Goal: Task Accomplishment & Management: Manage account settings

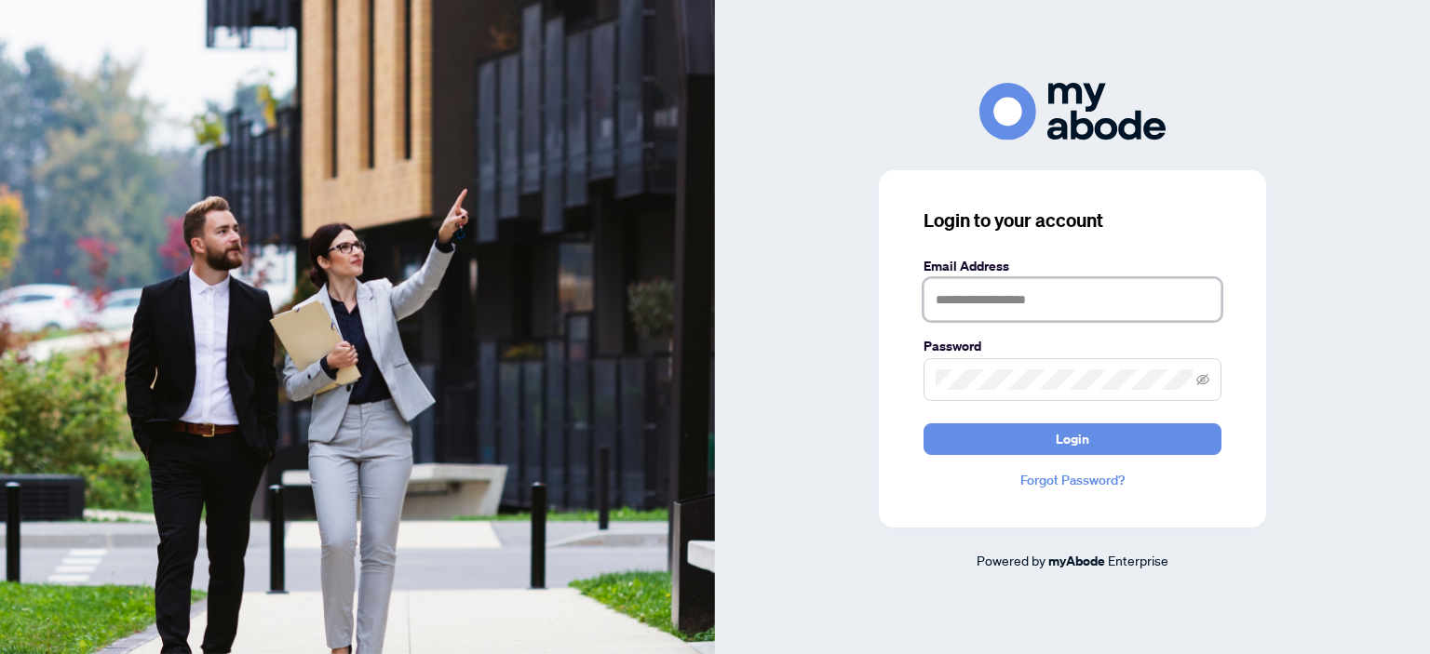
click at [977, 319] on input "text" at bounding box center [1072, 299] width 298 height 43
type input "**********"
click at [923, 423] on button "Login" at bounding box center [1072, 439] width 298 height 32
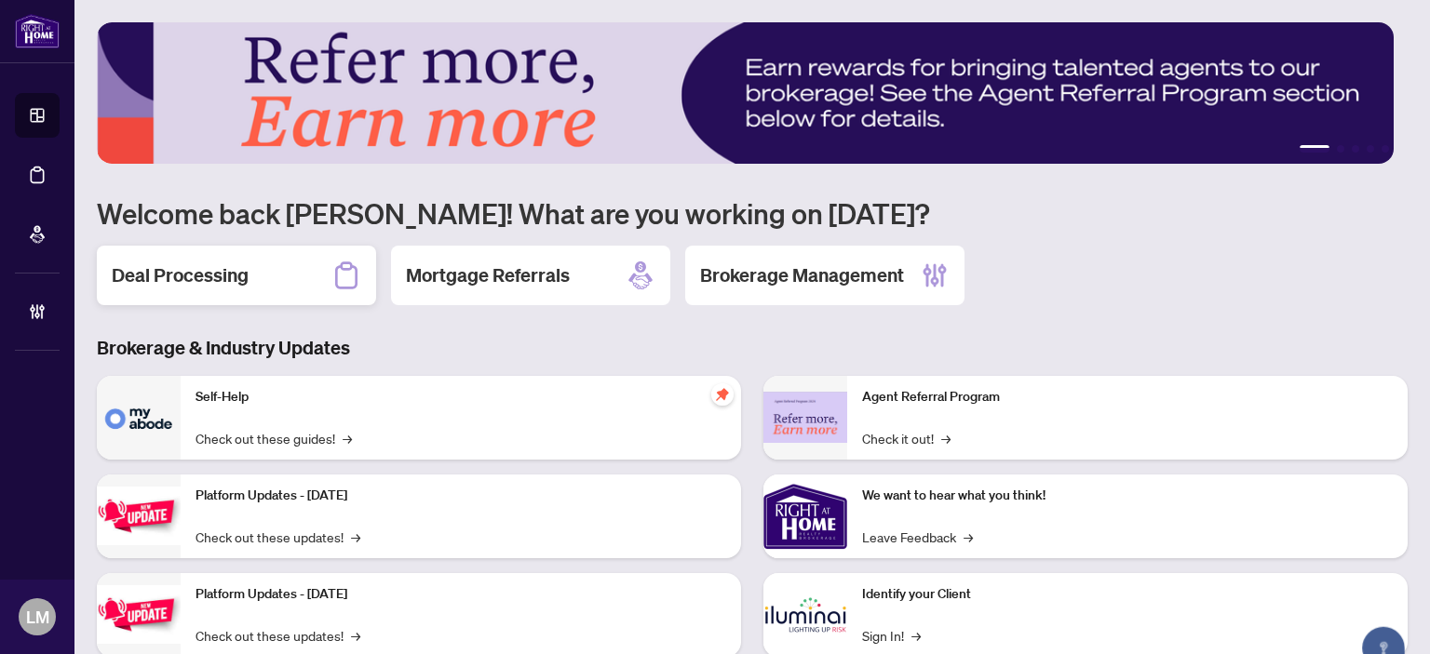
click at [227, 271] on h2 "Deal Processing" at bounding box center [180, 275] width 137 height 26
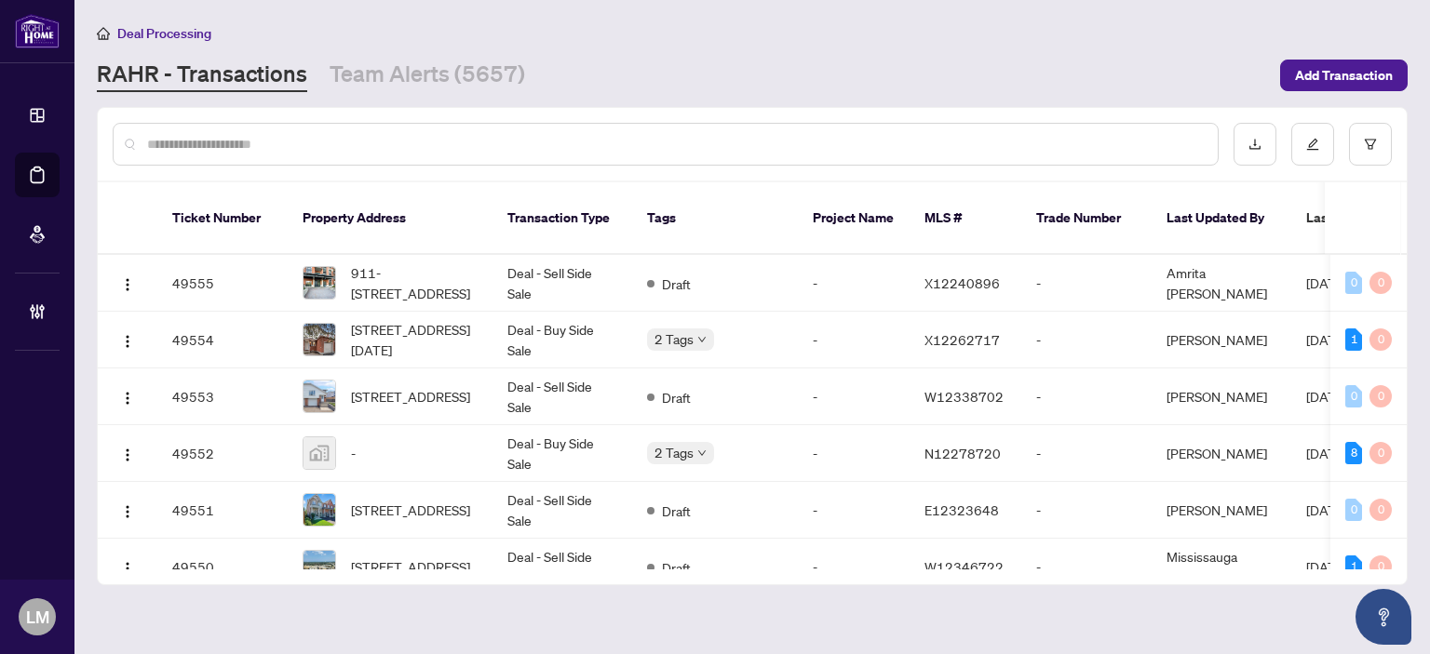
click at [231, 152] on input "text" at bounding box center [674, 144] width 1055 height 20
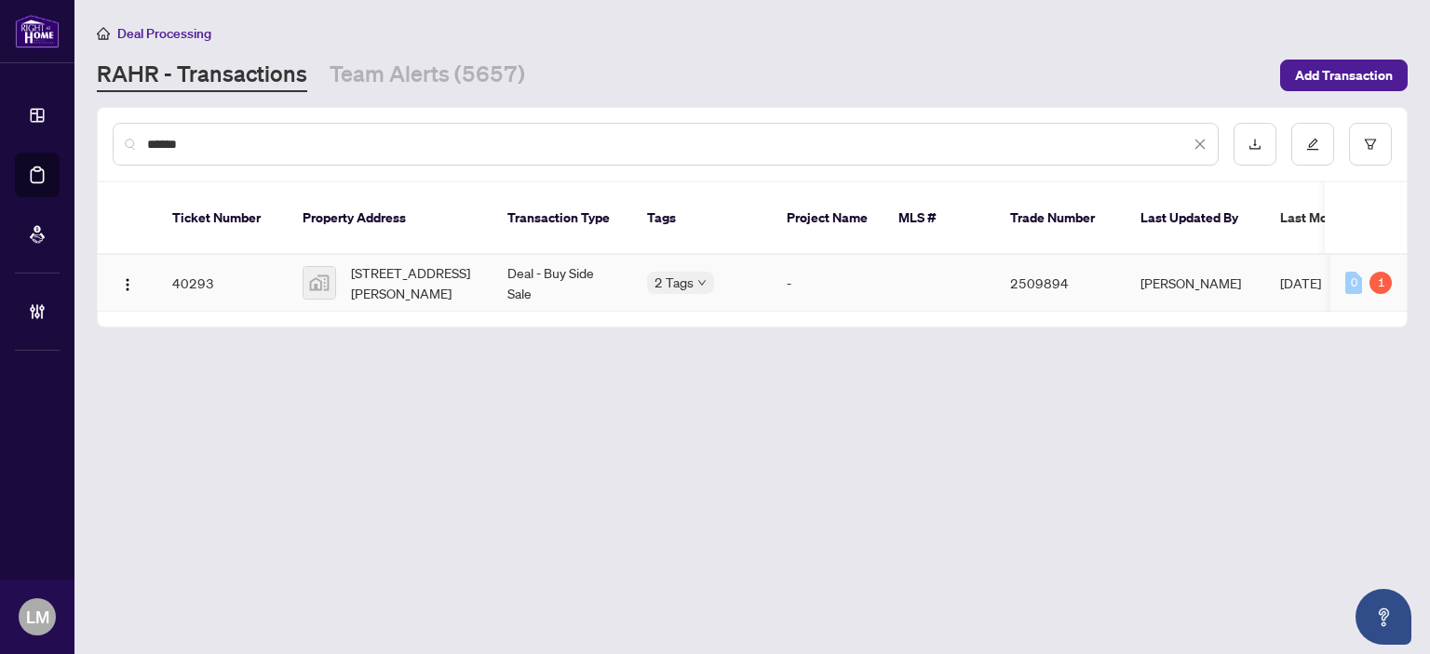
type input "******"
click at [439, 263] on span "420 Russell Hill Road, Toronto, ON, Canada" at bounding box center [414, 282] width 127 height 41
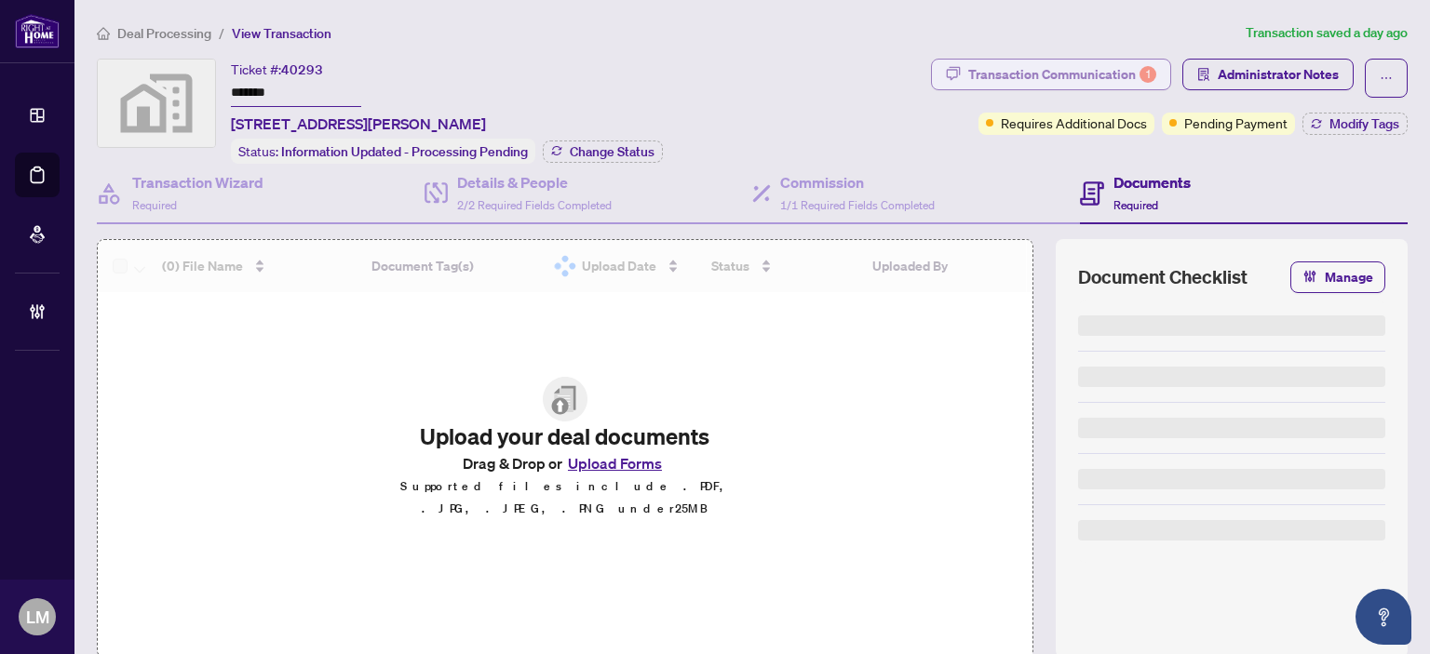
click at [1027, 71] on div "Transaction Communication 1" at bounding box center [1062, 75] width 188 height 30
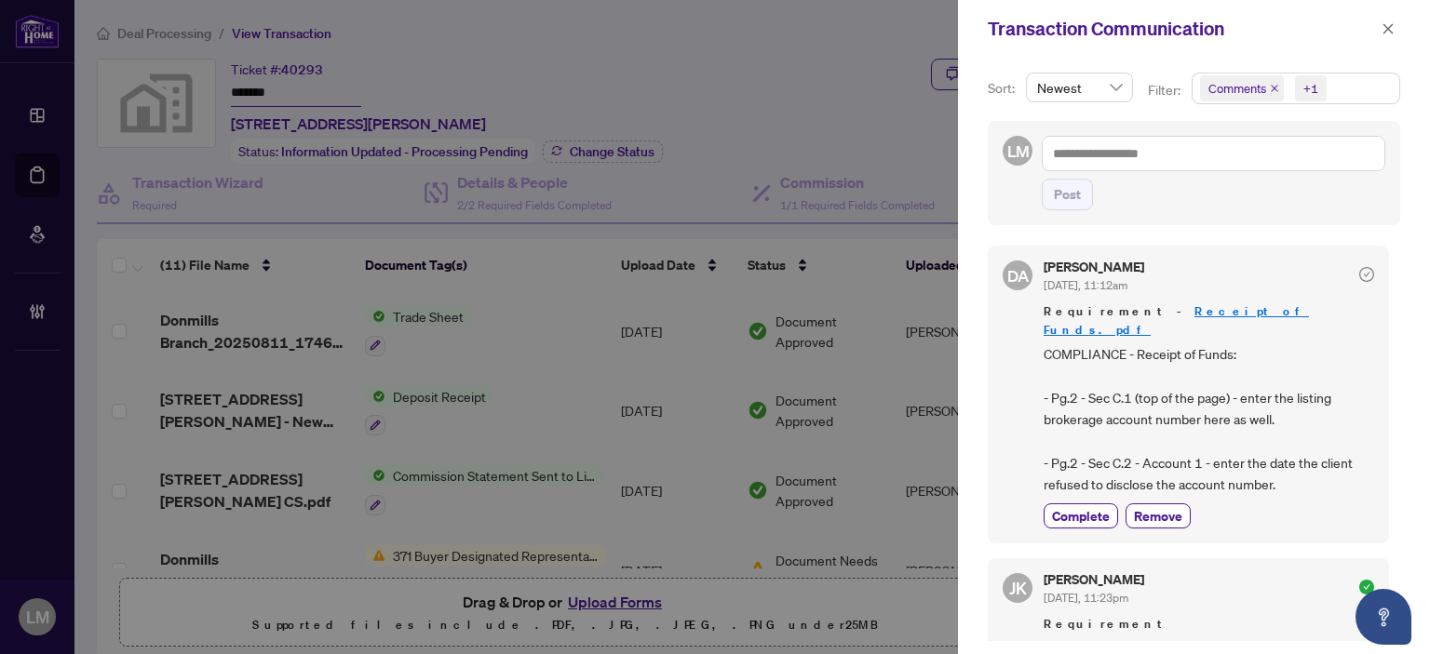
click at [735, 20] on div at bounding box center [715, 327] width 1430 height 654
click at [1390, 33] on icon "close" at bounding box center [1387, 28] width 13 height 13
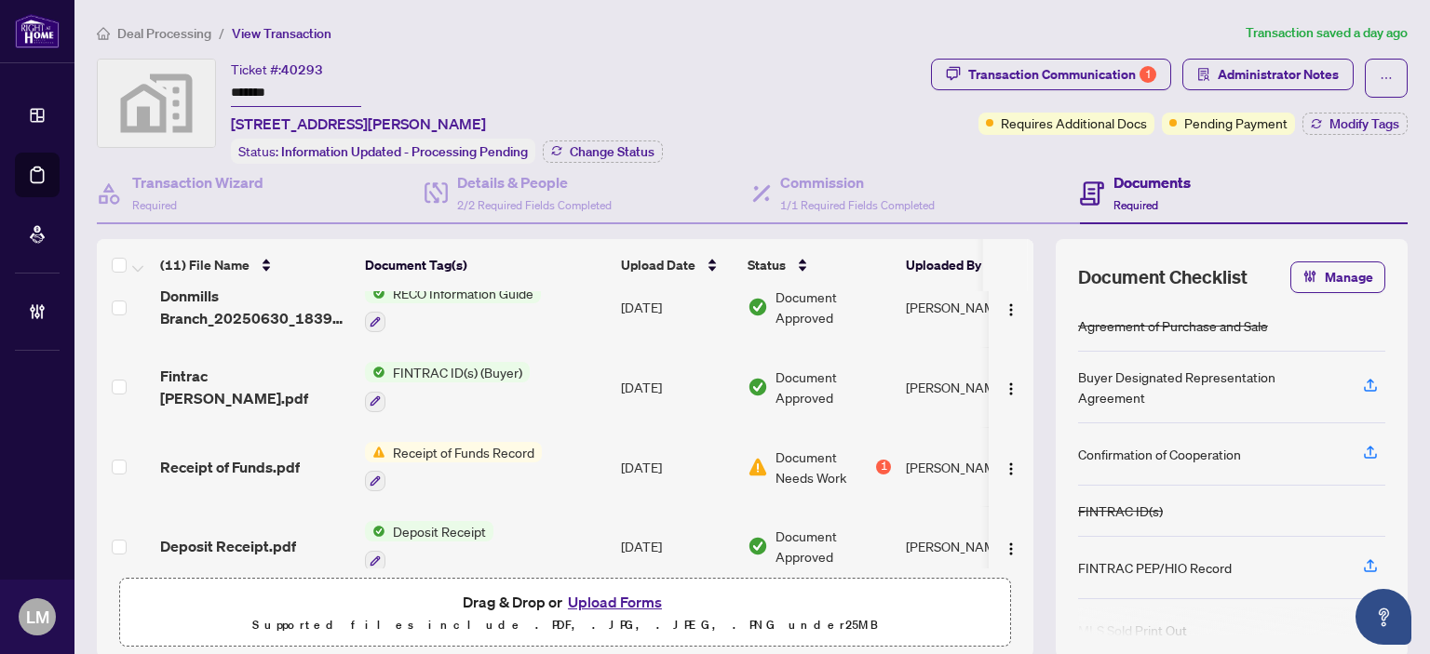
scroll to position [473, 0]
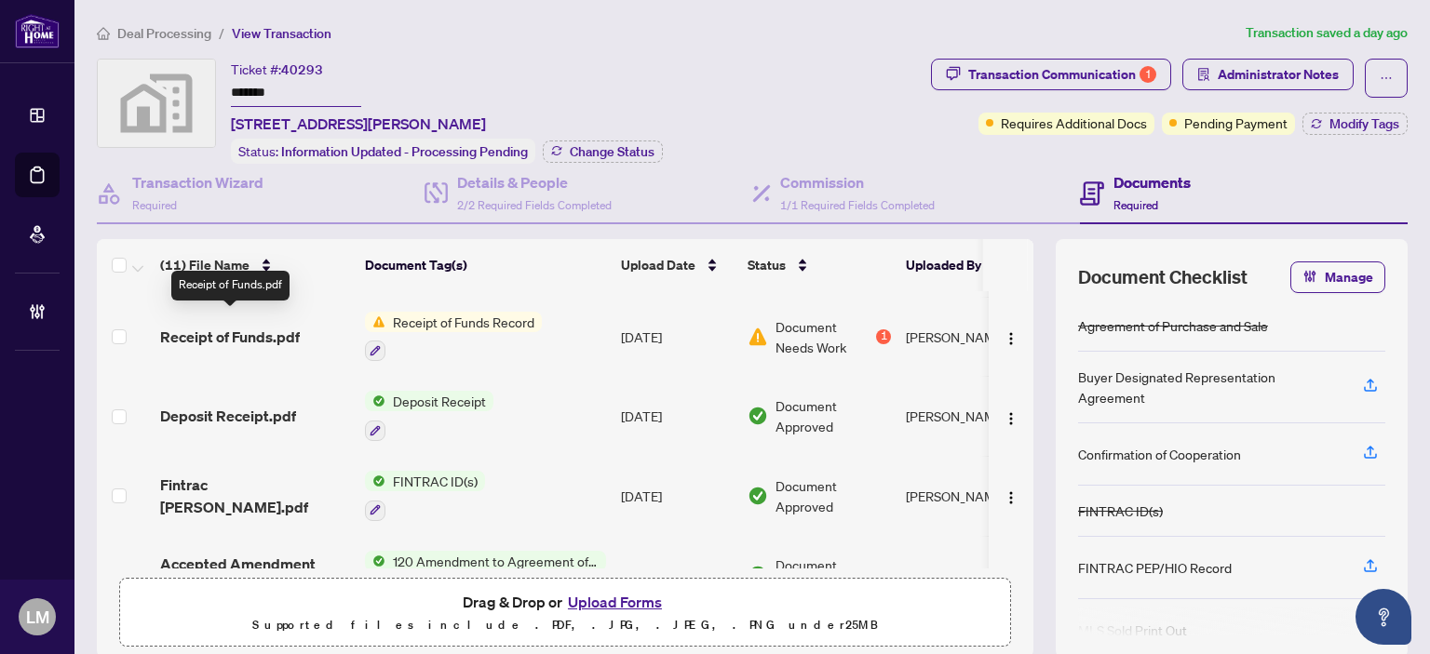
click at [235, 326] on span "Receipt of Funds.pdf" at bounding box center [230, 337] width 140 height 22
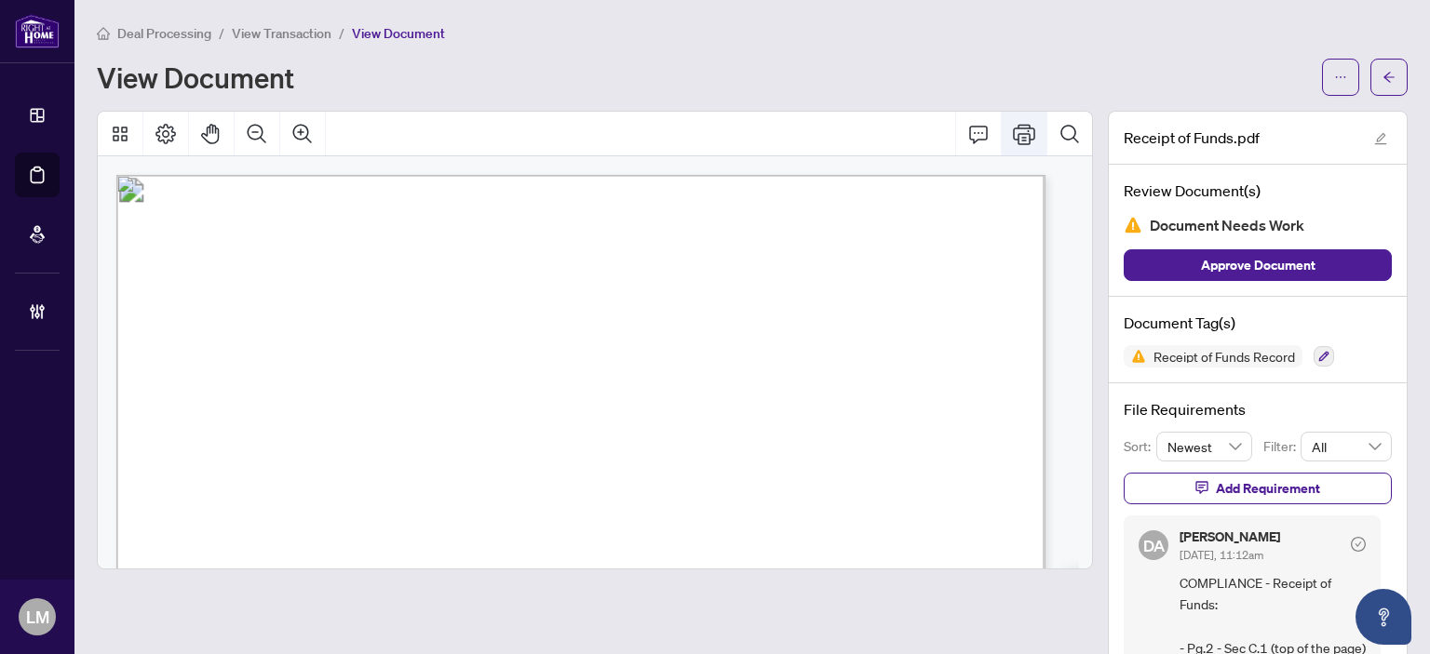
click at [1013, 126] on icon "Print" at bounding box center [1024, 134] width 22 height 20
click at [1013, 128] on icon "Print" at bounding box center [1024, 134] width 22 height 22
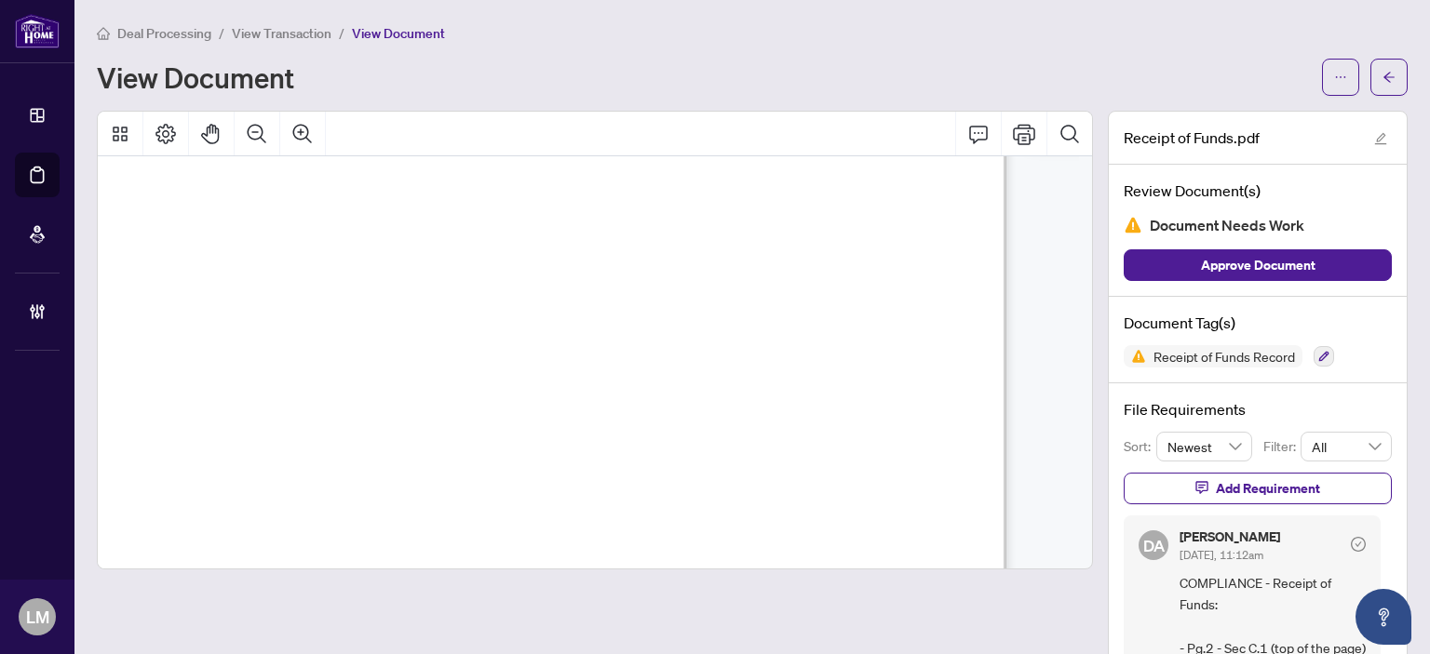
scroll to position [0, 39]
click at [269, 36] on span "View Transaction" at bounding box center [282, 33] width 100 height 17
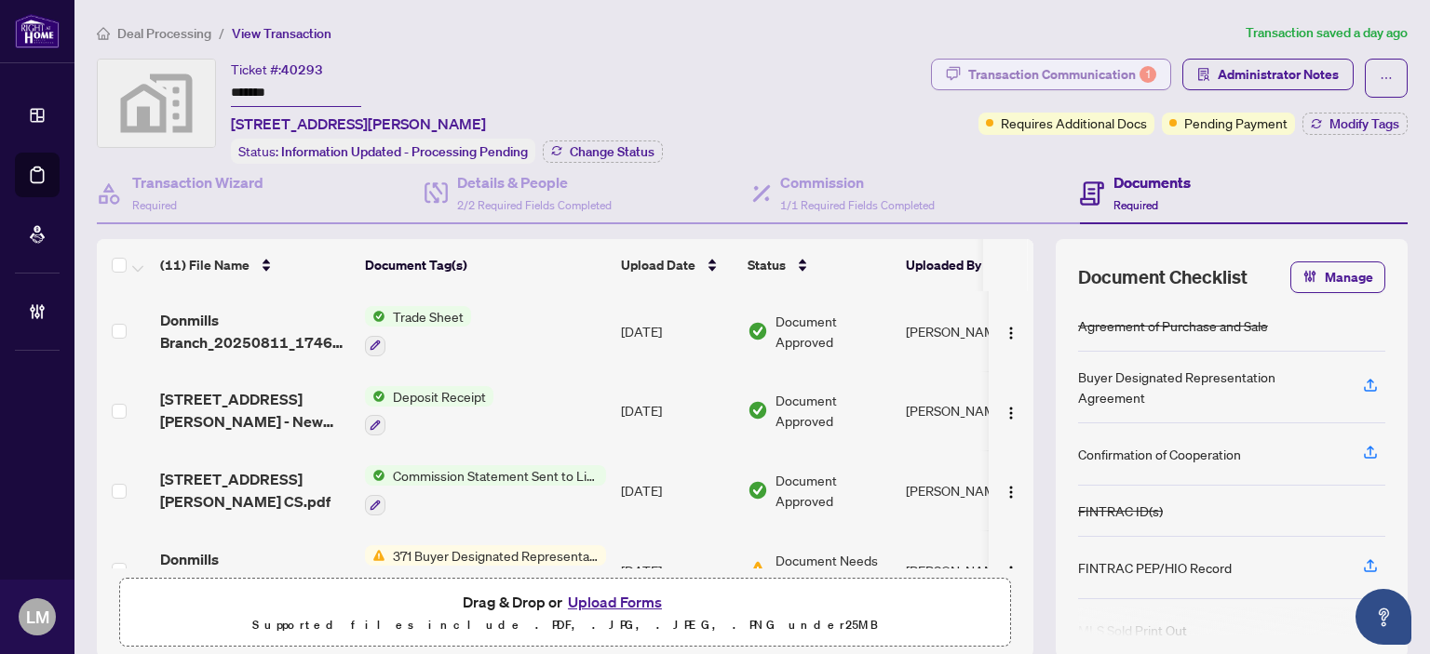
click at [1053, 69] on div "Transaction Communication 1" at bounding box center [1062, 75] width 188 height 30
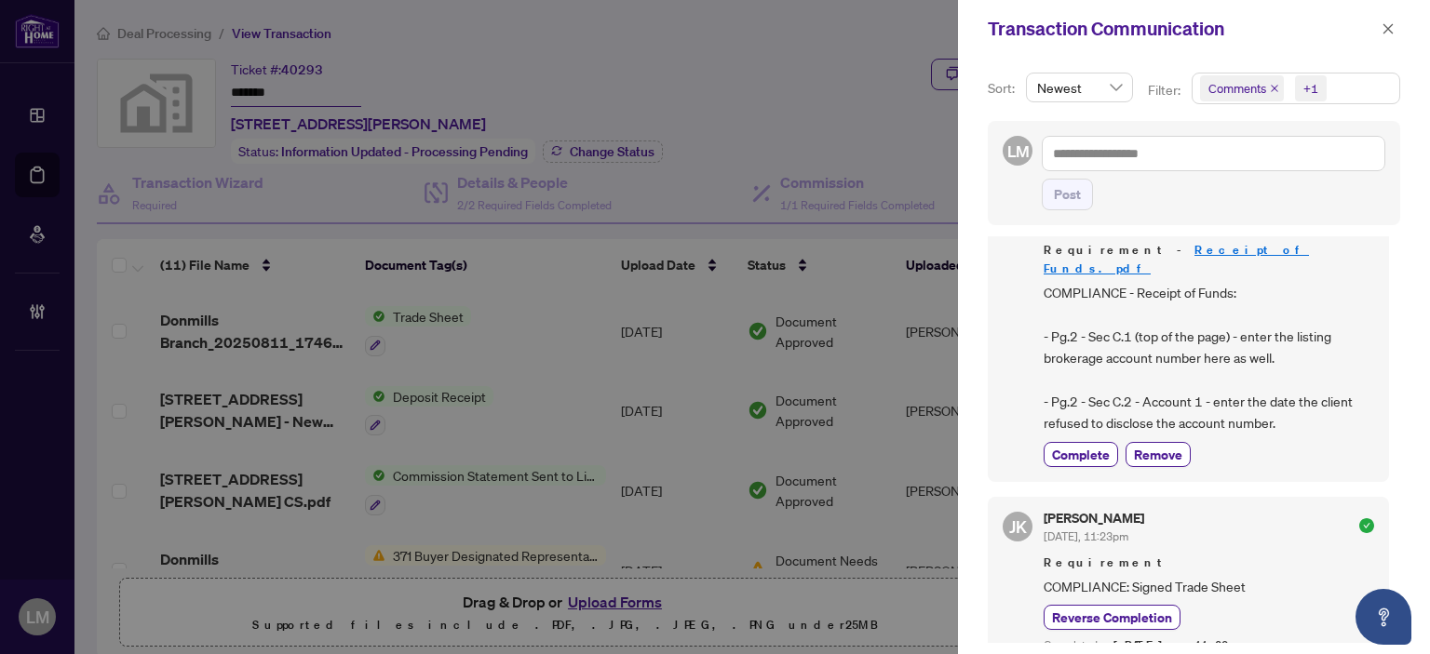
scroll to position [65, 0]
click at [1395, 22] on button "button" at bounding box center [1388, 29] width 24 height 22
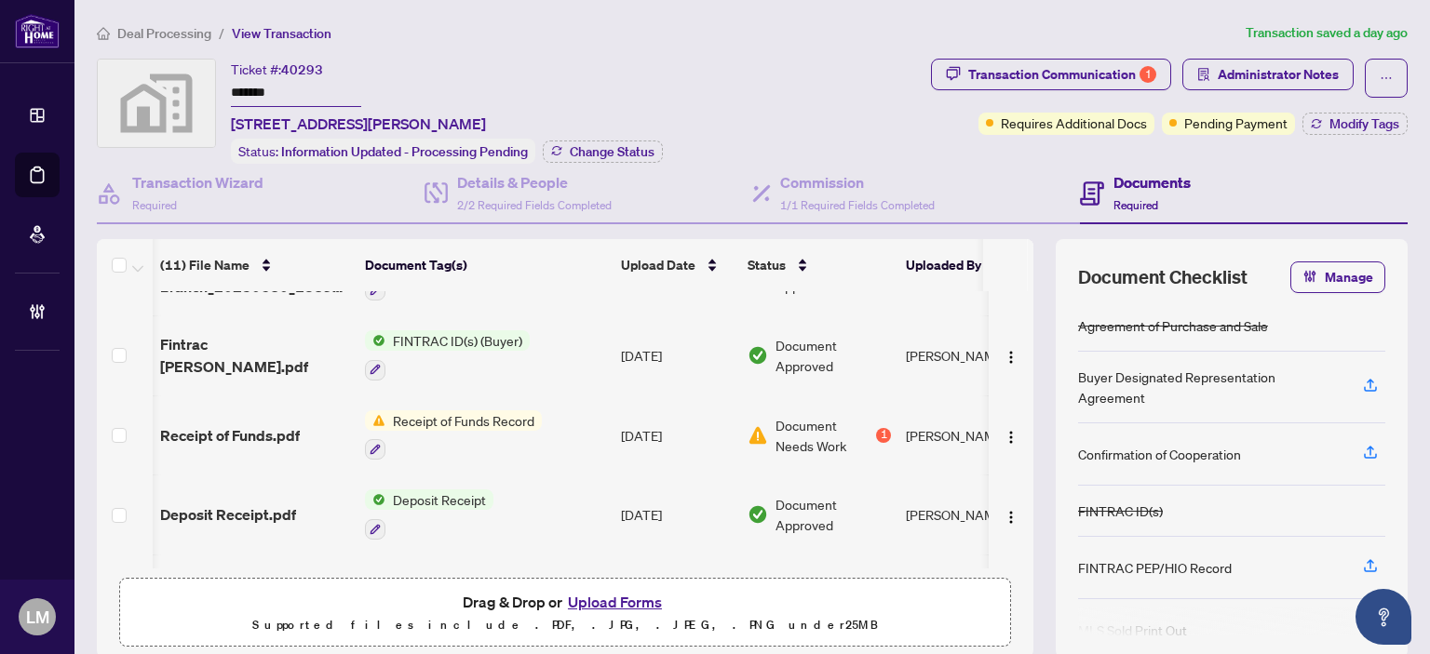
scroll to position [0, 0]
click at [193, 343] on span "Fintrac James.pdf" at bounding box center [255, 355] width 190 height 45
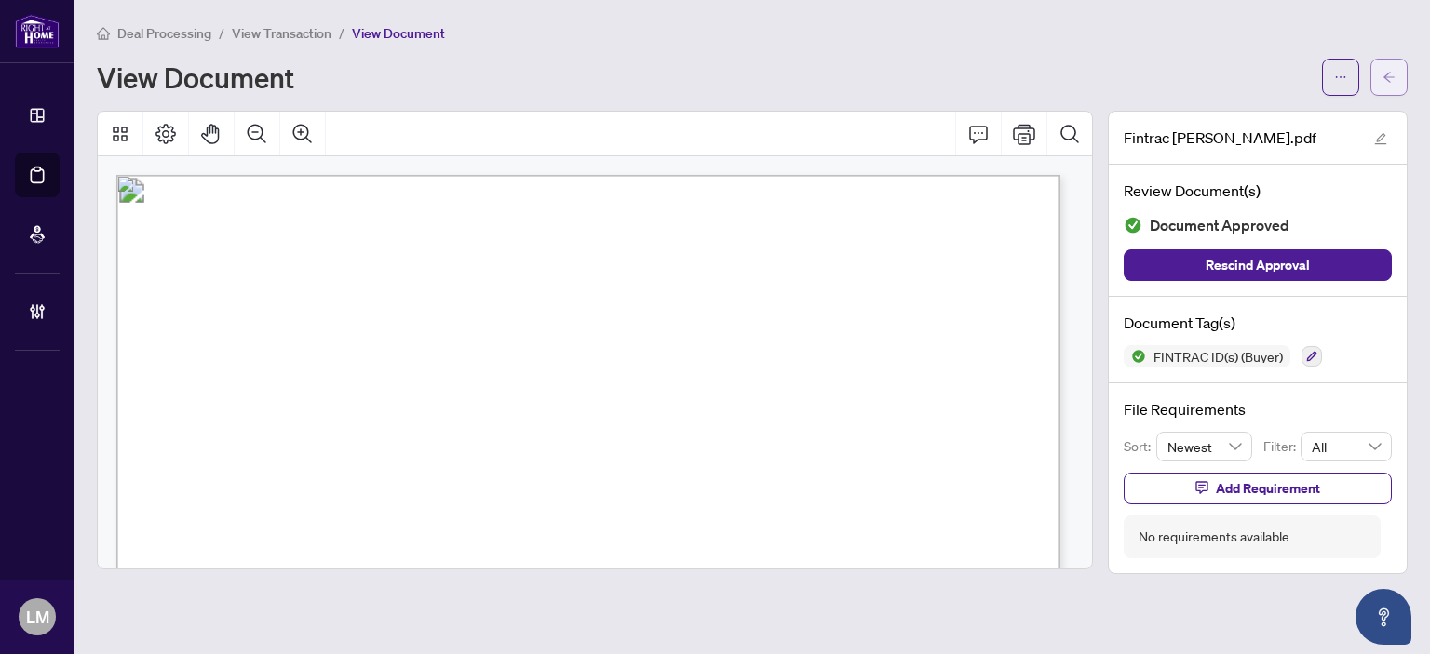
click at [1392, 63] on span "button" at bounding box center [1388, 77] width 13 height 30
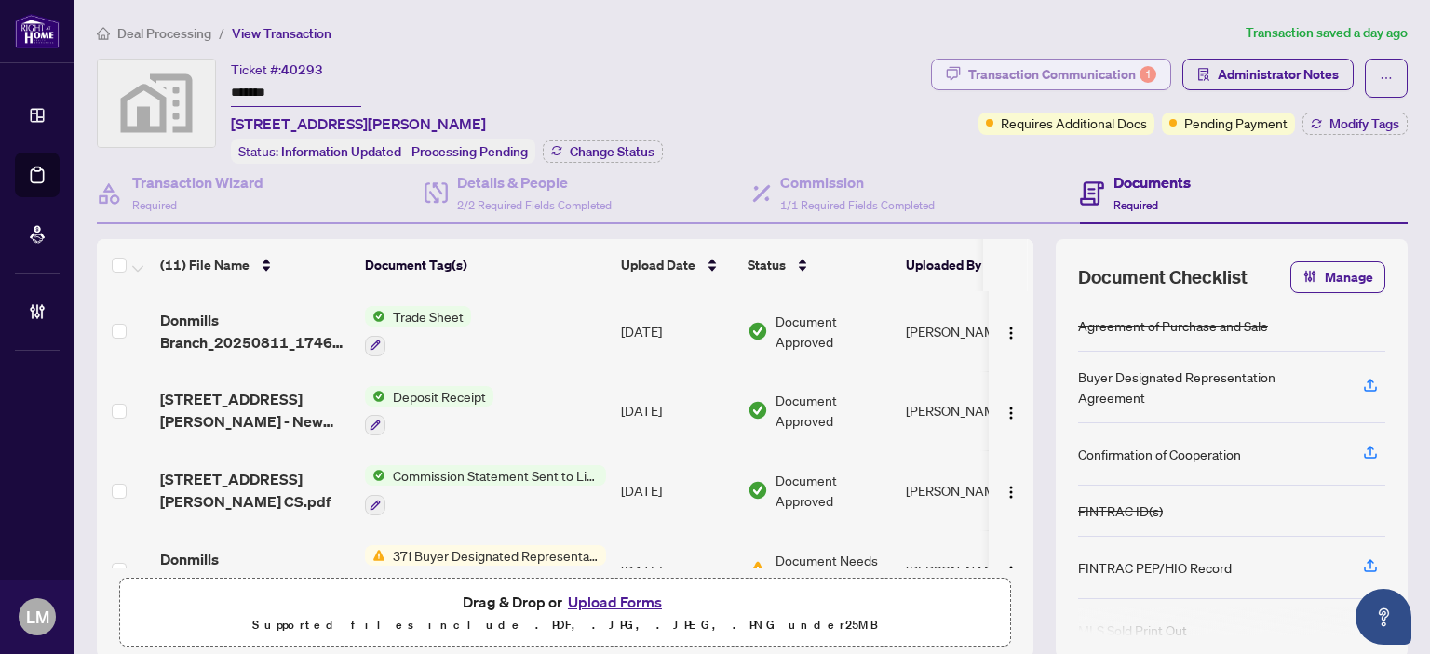
click at [1090, 65] on div "Transaction Communication 1" at bounding box center [1062, 75] width 188 height 30
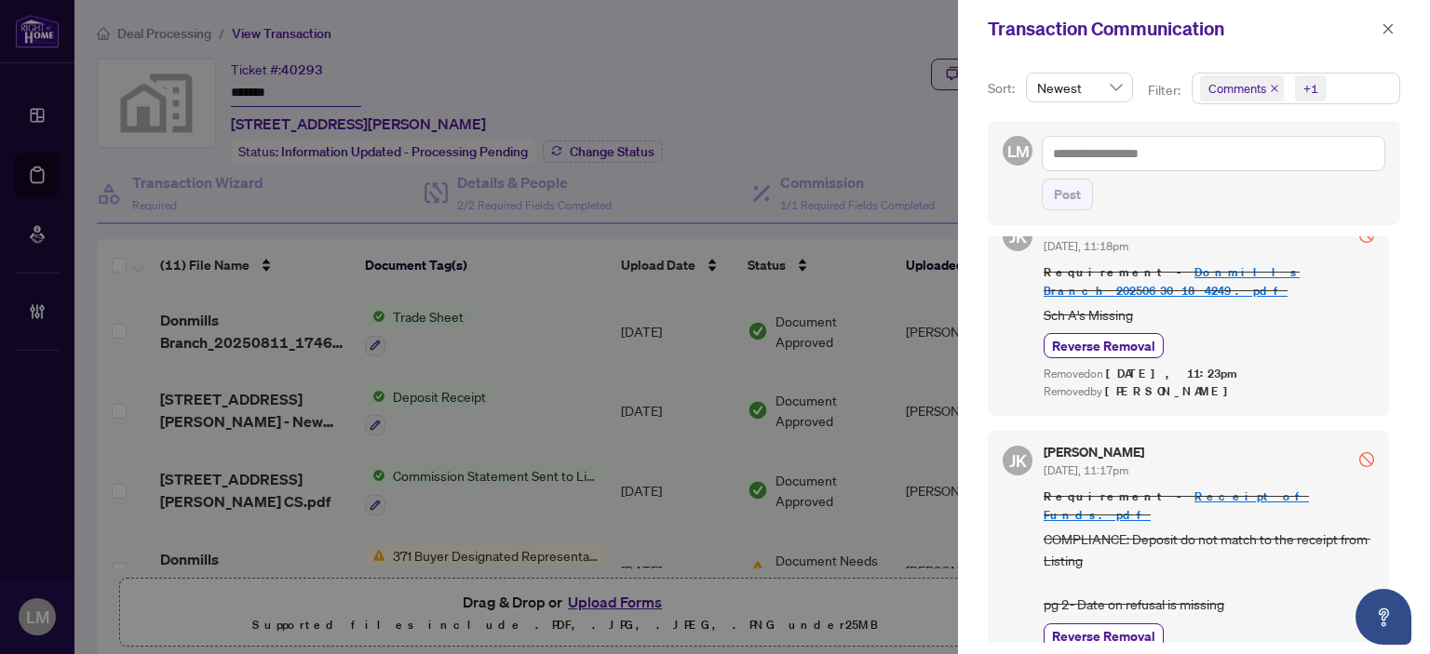
scroll to position [2, 0]
click at [1386, 22] on icon "close" at bounding box center [1387, 28] width 13 height 13
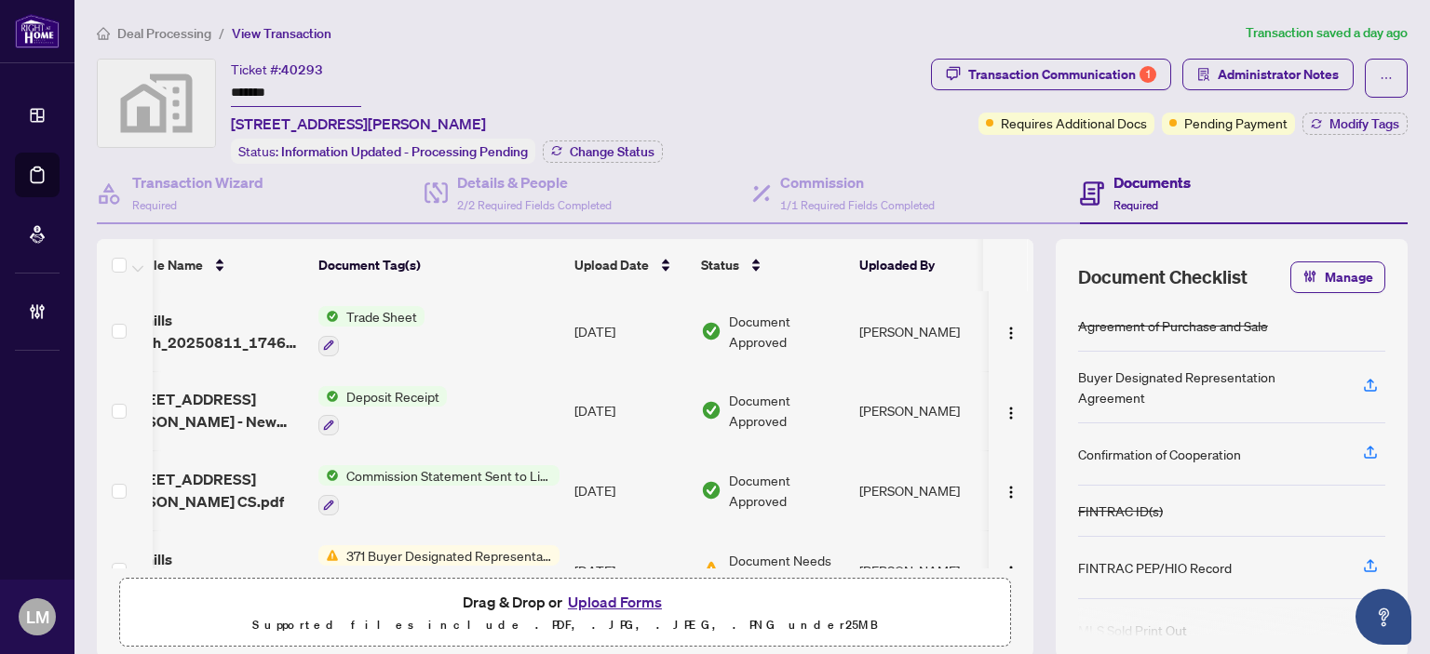
scroll to position [0, 0]
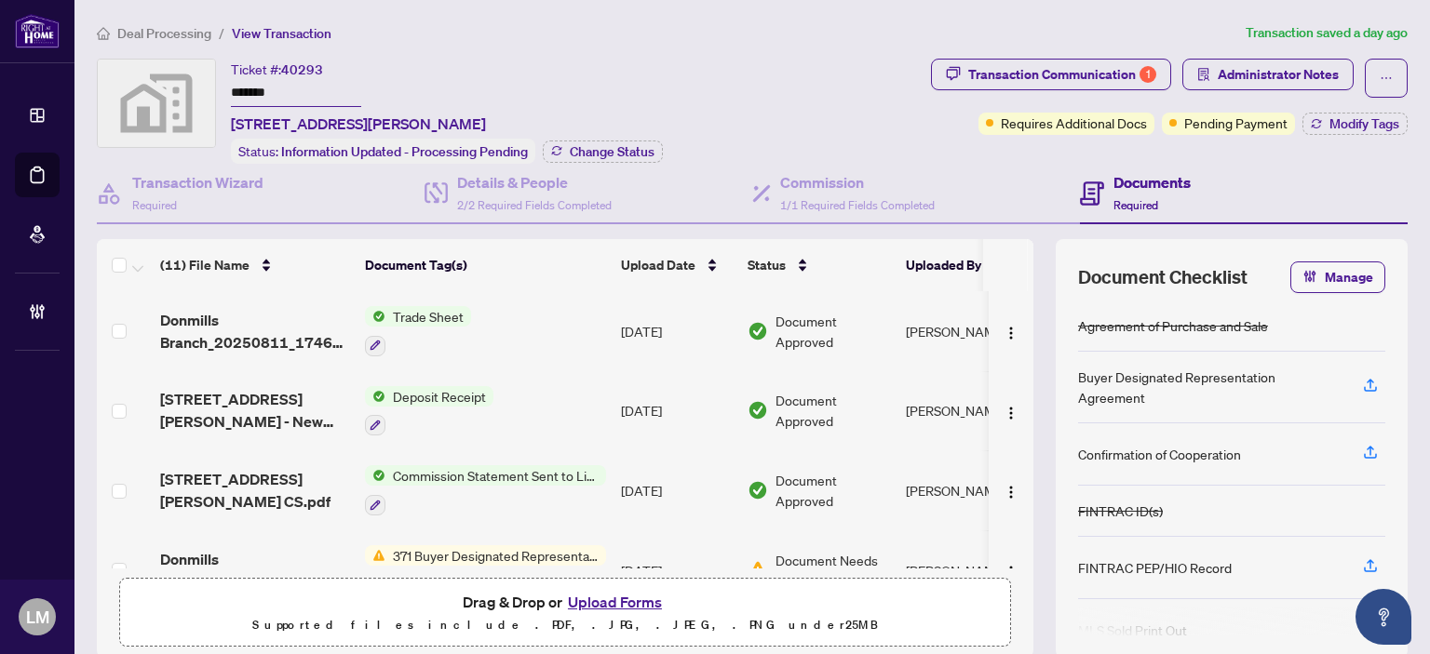
click at [423, 310] on span "Trade Sheet" at bounding box center [428, 316] width 86 height 20
click at [196, 317] on span "Donmills Branch_20250811_174654.pdf" at bounding box center [255, 331] width 190 height 45
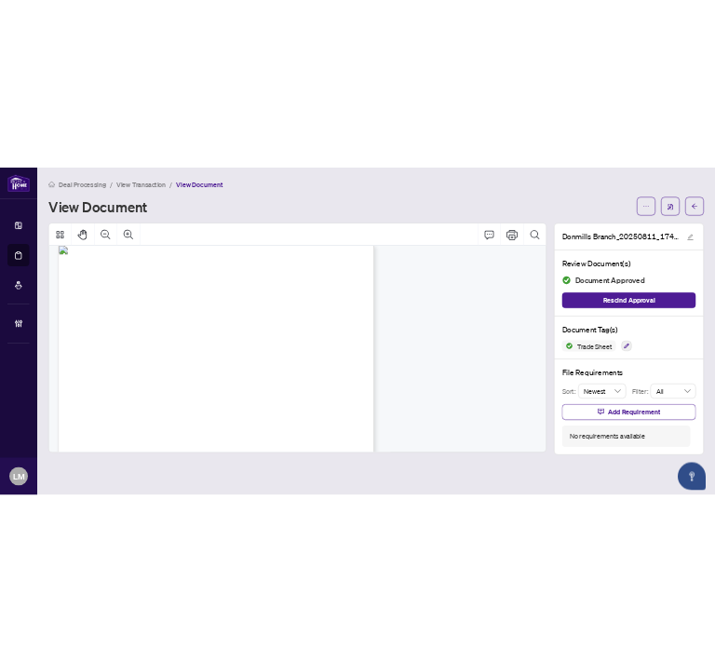
scroll to position [14, 0]
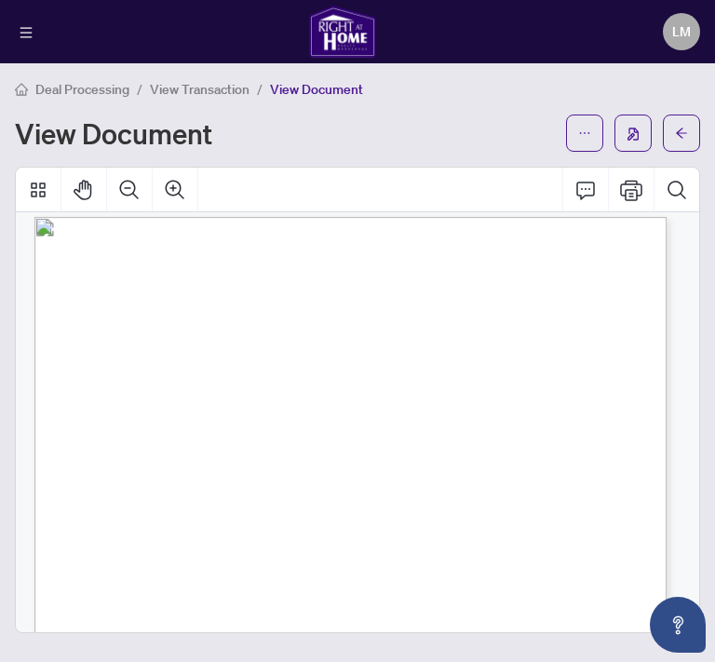
click at [182, 98] on li "View Transaction" at bounding box center [200, 88] width 100 height 21
click at [179, 89] on span "View Transaction" at bounding box center [200, 89] width 100 height 17
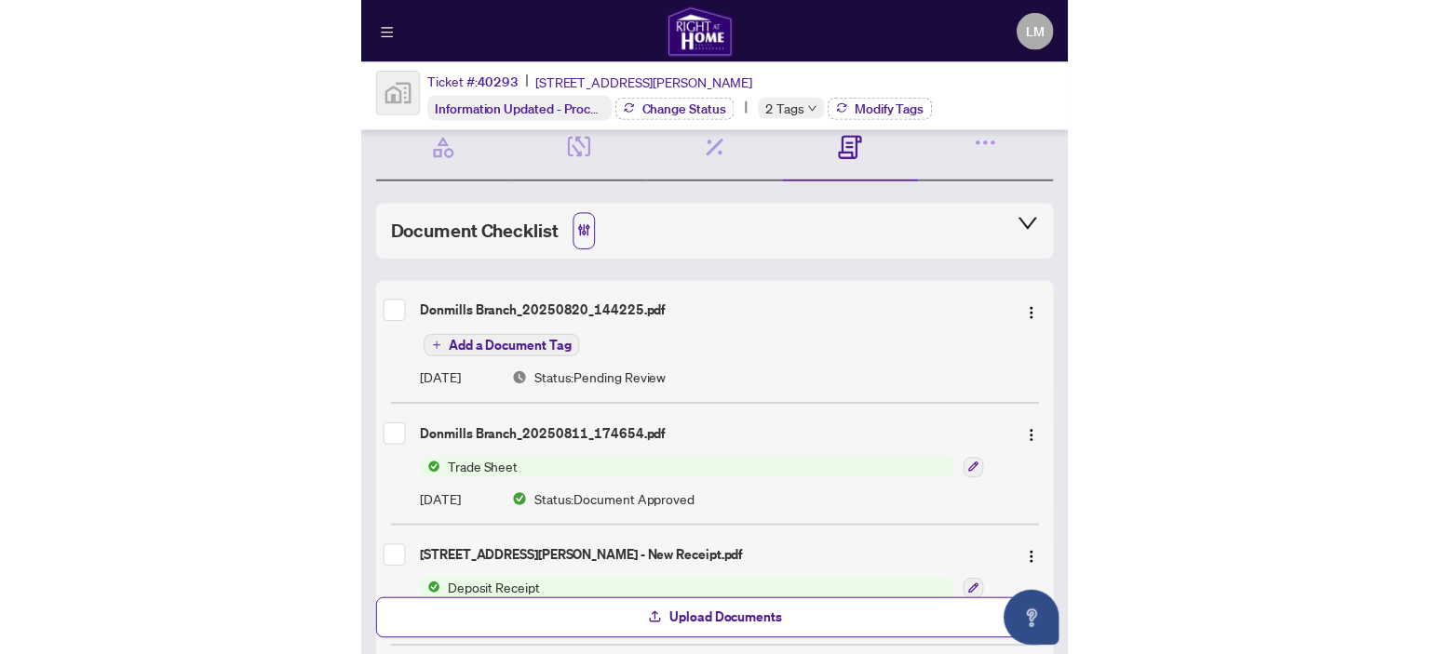
scroll to position [103, 0]
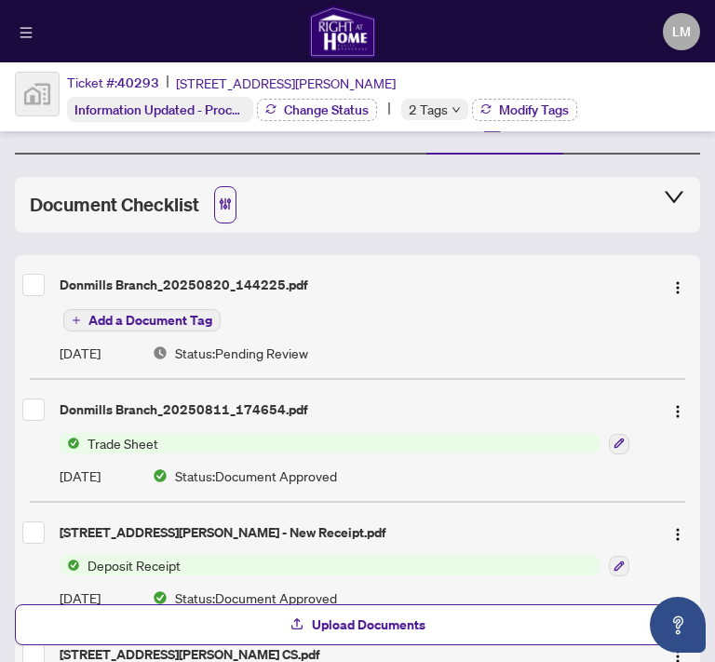
click at [136, 315] on span "Add a Document Tag" at bounding box center [150, 320] width 124 height 13
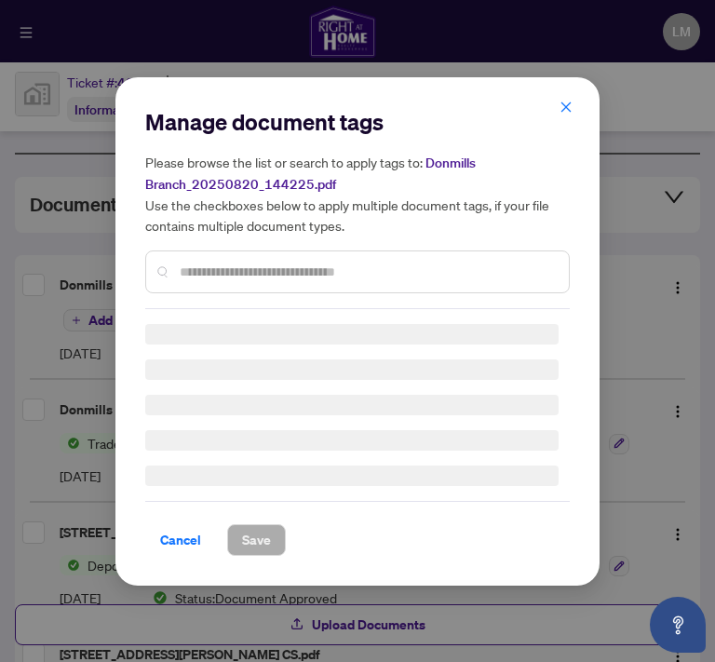
click at [230, 273] on div "Manage document tags Please browse the list or search to apply tags to: Donmill…" at bounding box center [357, 331] width 424 height 449
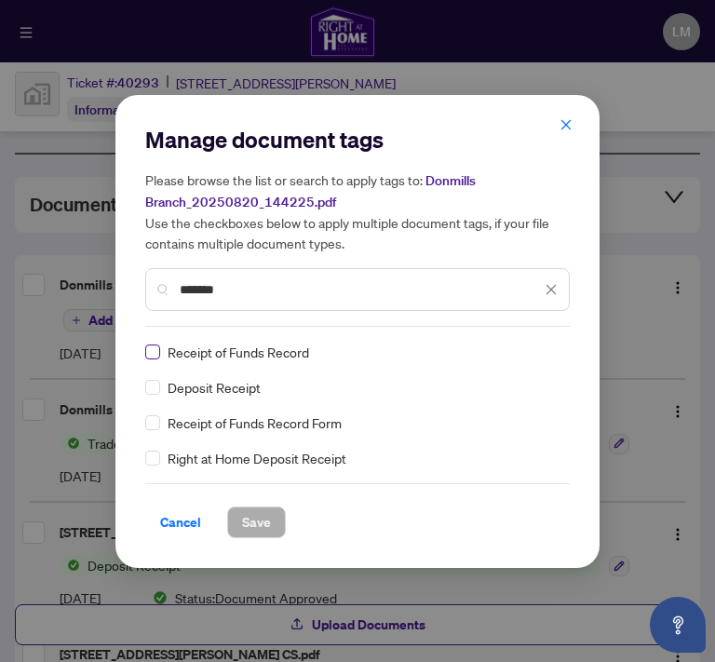
type input "*******"
click at [253, 520] on span "Save" at bounding box center [256, 522] width 29 height 30
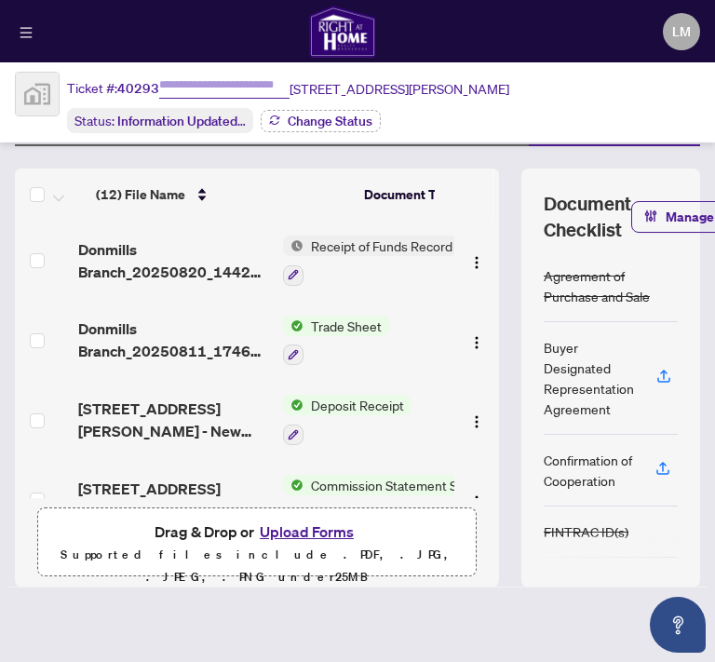
type input "*******"
